Goal: Information Seeking & Learning: Learn about a topic

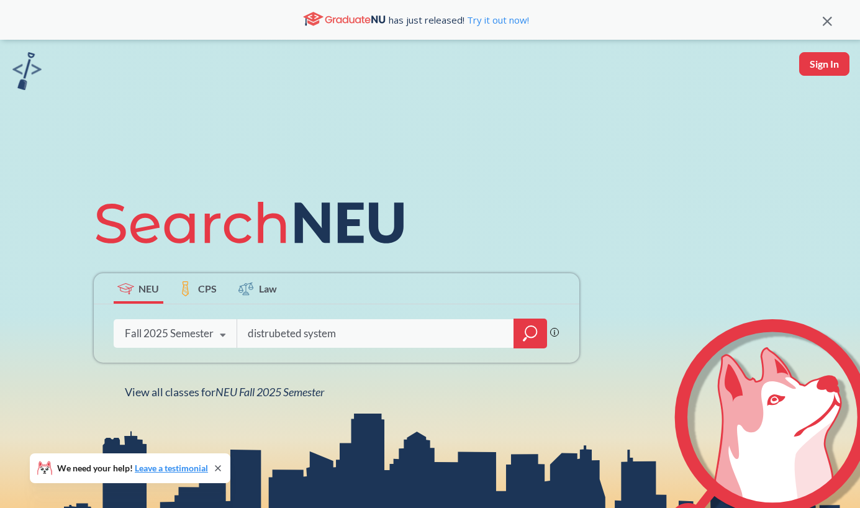
type input "distrubeted systems"
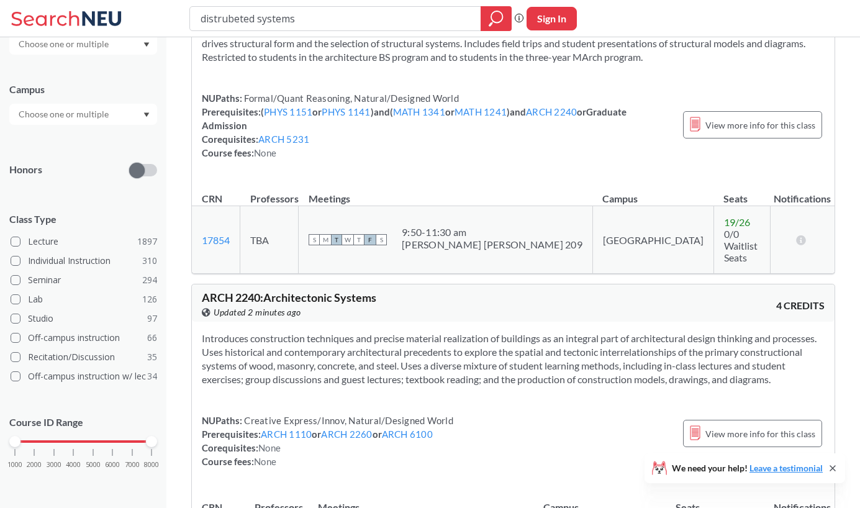
scroll to position [218, 0]
drag, startPoint x: 12, startPoint y: 445, endPoint x: 81, endPoint y: 441, distance: 68.5
click at [81, 441] on div "1000 2000 3000 4000 5000 6000 7000 8000" at bounding box center [83, 441] width 137 height 9
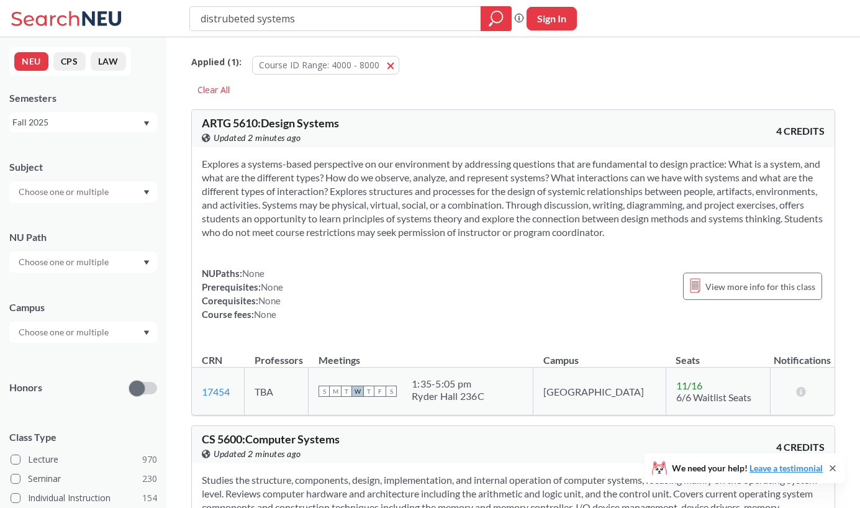
click at [53, 200] on div at bounding box center [83, 191] width 148 height 21
click at [48, 219] on div "CS ( 86 )" at bounding box center [86, 214] width 140 height 14
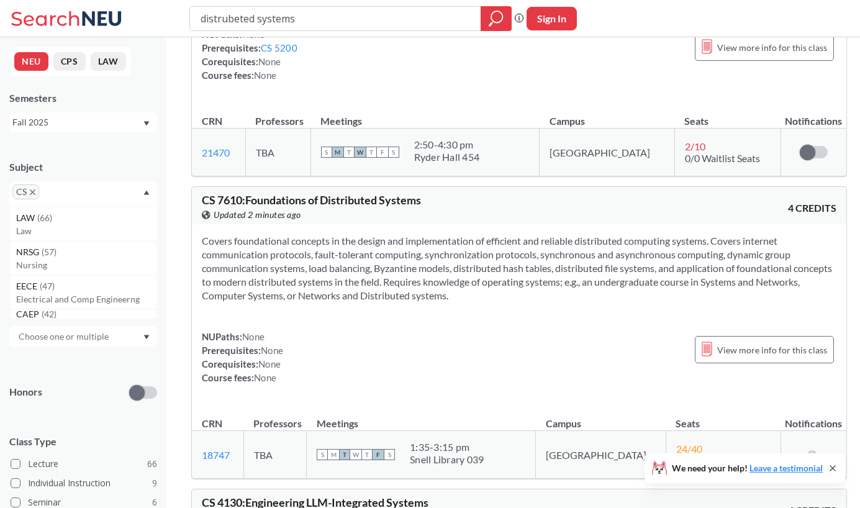
scroll to position [2157, 0]
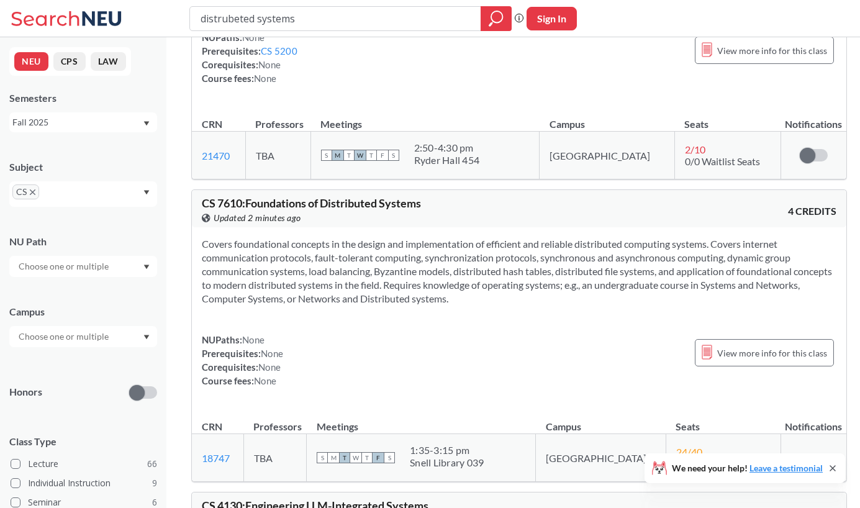
click at [227, 23] on input "distrubeted systems" at bounding box center [335, 18] width 273 height 21
click at [225, 24] on input "distrubeted systems" at bounding box center [335, 18] width 273 height 21
type input "distributed systems"
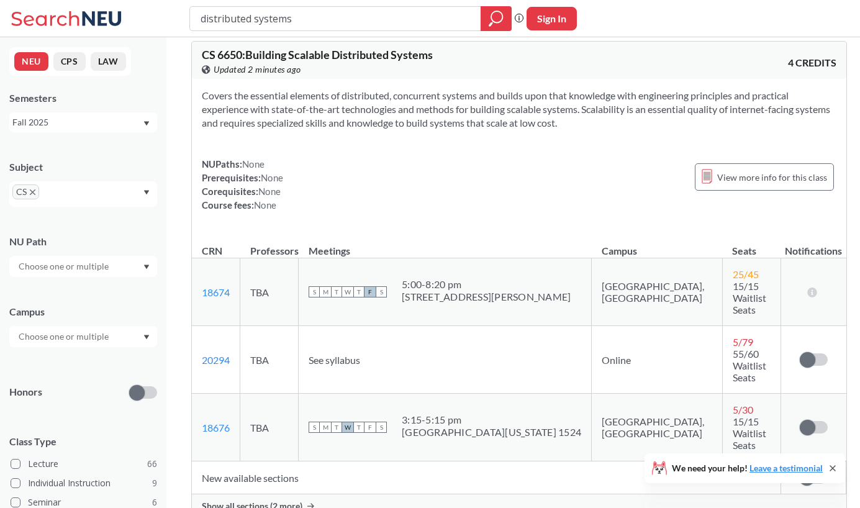
scroll to position [371, 0]
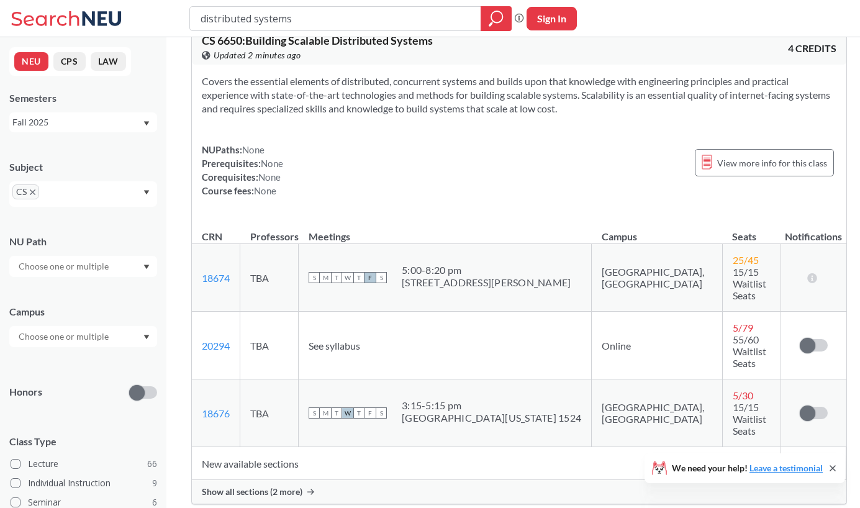
click at [264, 486] on span "Show all sections (2 more)" at bounding box center [252, 491] width 101 height 11
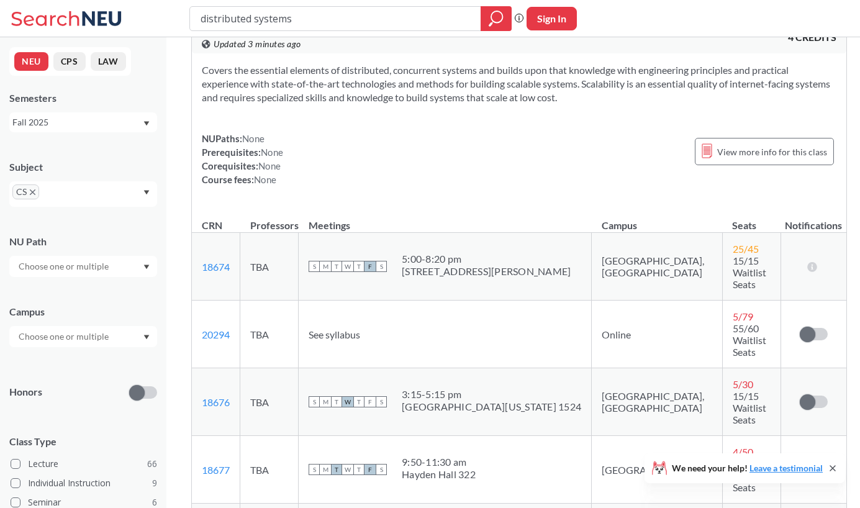
scroll to position [387, 0]
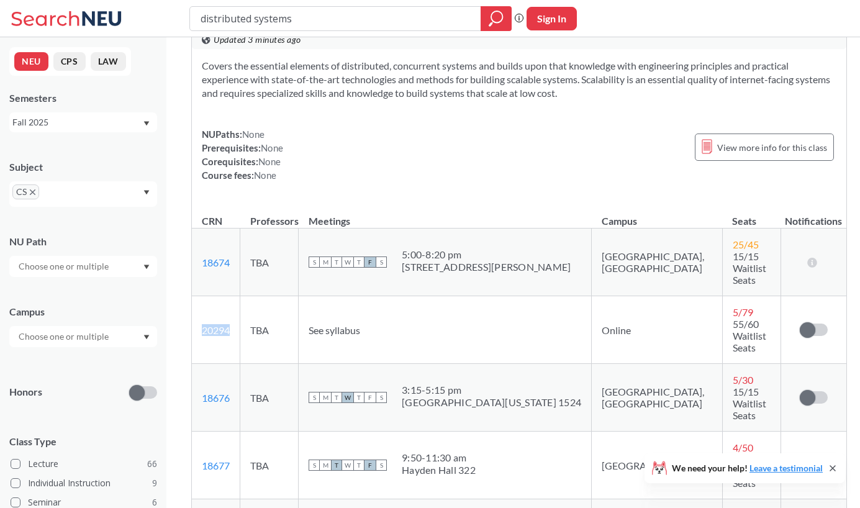
drag, startPoint x: 234, startPoint y: 300, endPoint x: 201, endPoint y: 294, distance: 33.5
click at [201, 296] on td "20294 View this section on Banner." at bounding box center [216, 330] width 48 height 68
copy link "20294"
